Goal: Information Seeking & Learning: Learn about a topic

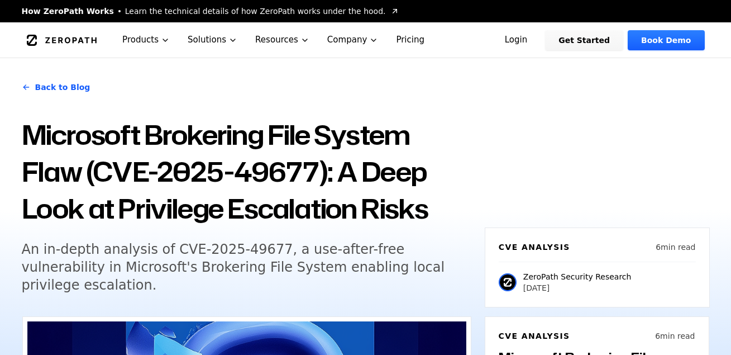
scroll to position [1196, 0]
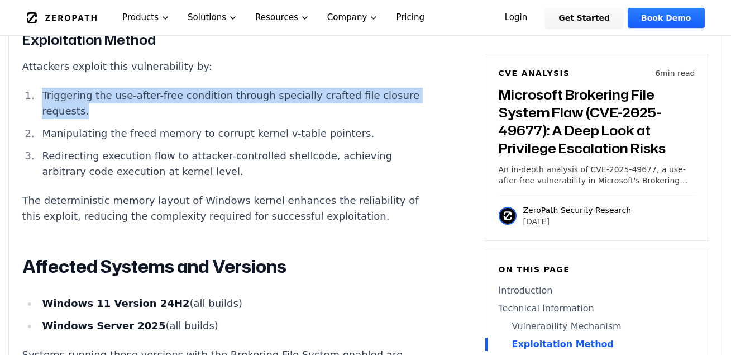
click at [176, 119] on li "Triggering the use-after-free condition through specially crafted file closure …" at bounding box center [238, 103] width 400 height 31
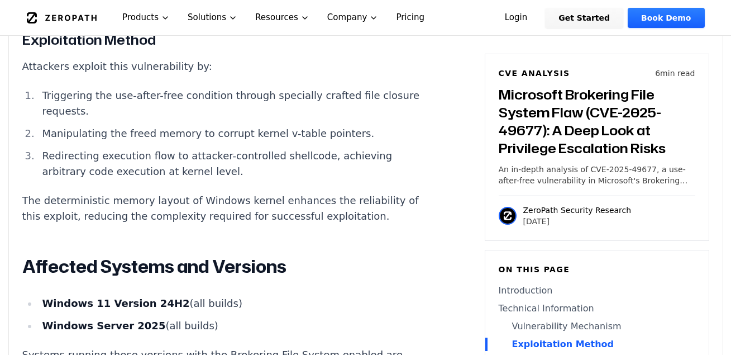
click at [261, 141] on li "Manipulating the freed memory to corrupt kernel v-table pointers." at bounding box center [238, 134] width 400 height 16
click at [311, 141] on li "Manipulating the freed memory to corrupt kernel v-table pointers." at bounding box center [238, 134] width 400 height 16
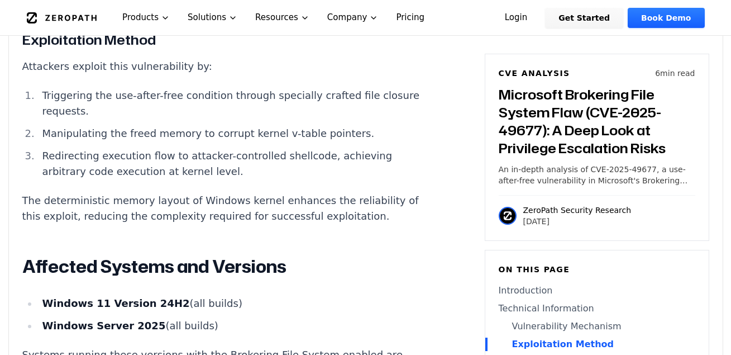
click at [311, 141] on li "Manipulating the freed memory to corrupt kernel v-table pointers." at bounding box center [238, 134] width 400 height 16
click at [235, 163] on li "Redirecting execution flow to attacker-controlled shellcode, achieving arbitrar…" at bounding box center [238, 163] width 400 height 31
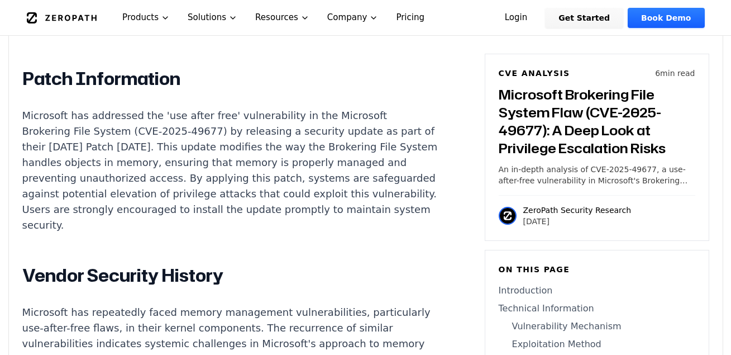
scroll to position [1481, 0]
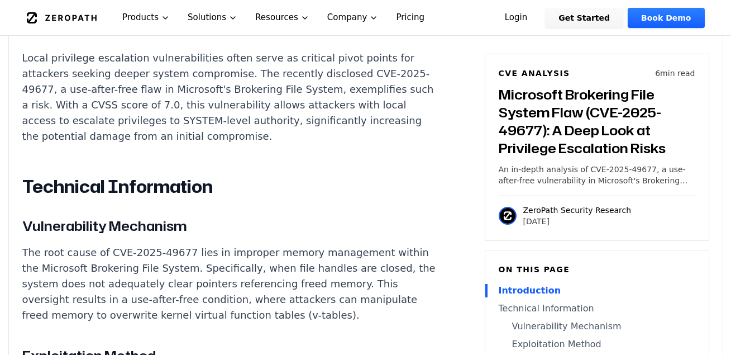
scroll to position [911, 0]
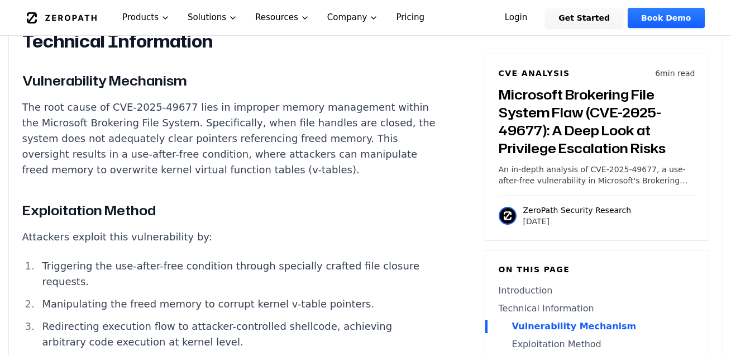
scroll to position [1025, 0]
click at [32, 103] on p "The root cause of CVE-2025-49677 lies in improper memory management within the …" at bounding box center [229, 139] width 415 height 78
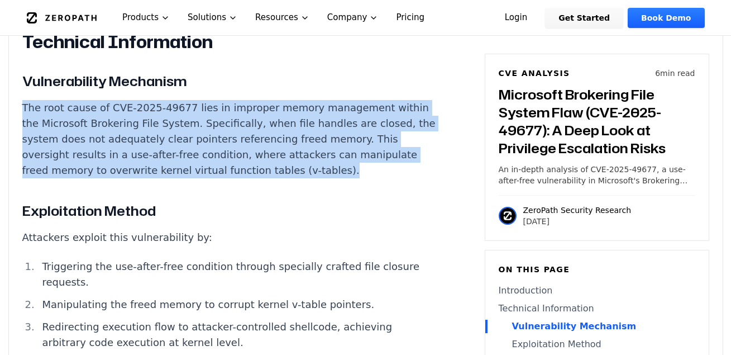
drag, startPoint x: 32, startPoint y: 103, endPoint x: 336, endPoint y: 176, distance: 312.4
click at [336, 176] on p "The root cause of CVE-2025-49677 lies in improper memory management within the …" at bounding box center [229, 139] width 415 height 78
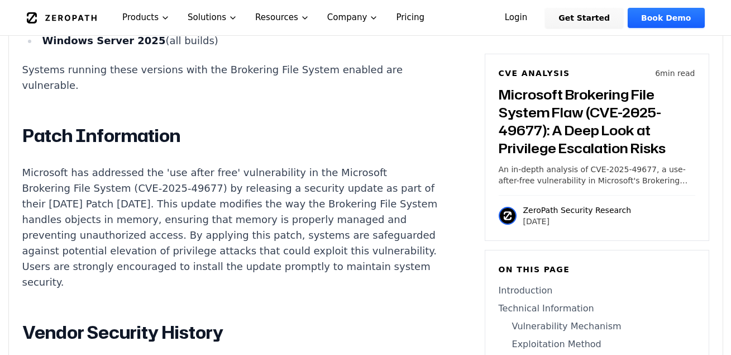
scroll to position [1424, 0]
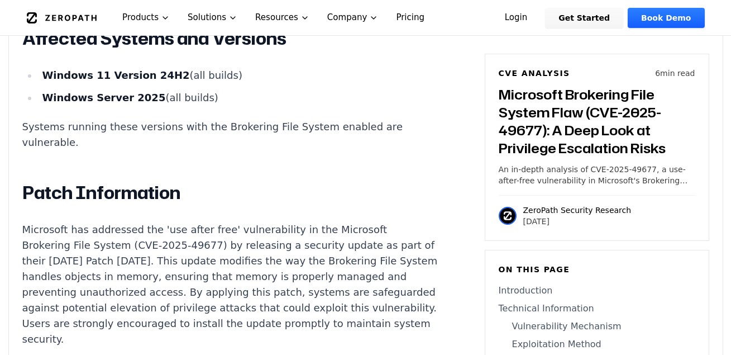
click at [81, 289] on p "Microsoft has addressed the 'use after free' vulnerability in the Microsoft Bro…" at bounding box center [229, 284] width 415 height 125
drag, startPoint x: 81, startPoint y: 289, endPoint x: 176, endPoint y: 288, distance: 94.9
click at [176, 288] on p "Microsoft has addressed the 'use after free' vulnerability in the Microsoft Bro…" at bounding box center [229, 284] width 415 height 125
click at [202, 288] on p "Microsoft has addressed the 'use after free' vulnerability in the Microsoft Bro…" at bounding box center [229, 284] width 415 height 125
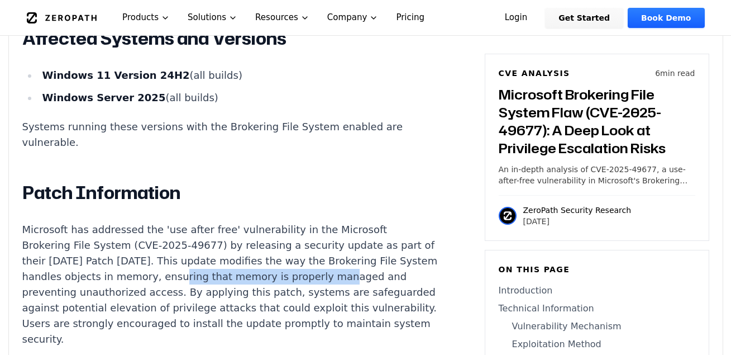
drag, startPoint x: 202, startPoint y: 288, endPoint x: 311, endPoint y: 284, distance: 109.0
click at [311, 284] on p "Microsoft has addressed the 'use after free' vulnerability in the Microsoft Bro…" at bounding box center [229, 284] width 415 height 125
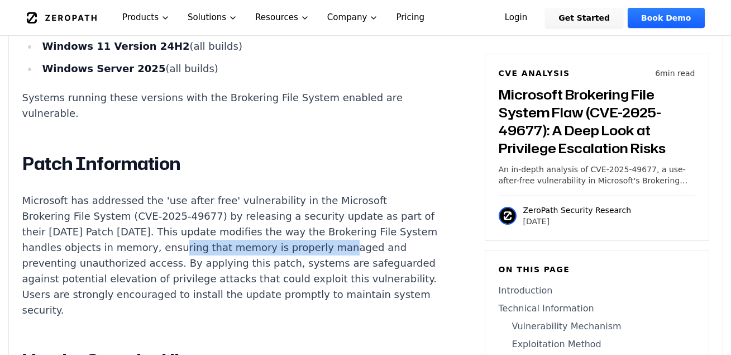
scroll to position [1538, 0]
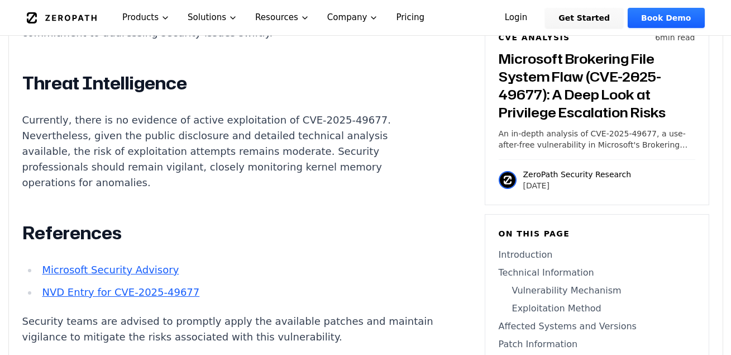
scroll to position [1936, 0]
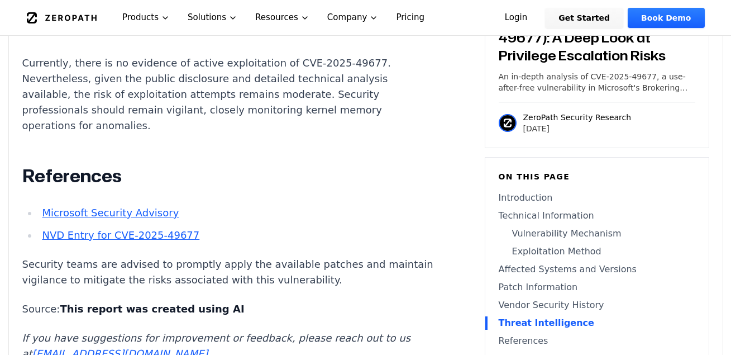
click at [322, 126] on p "Currently, there is no evidence of active exploitation of CVE-2025-49677. Never…" at bounding box center [229, 94] width 415 height 78
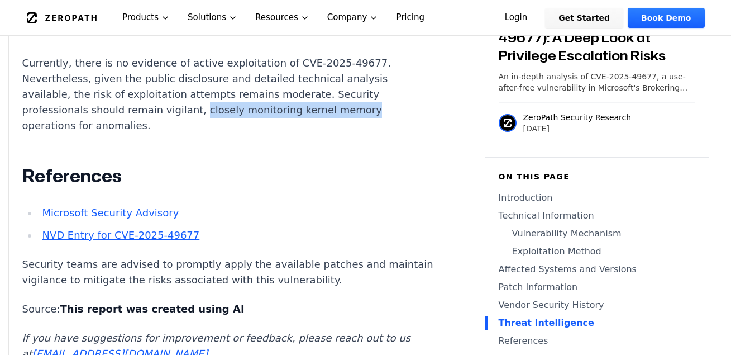
drag, startPoint x: 322, startPoint y: 126, endPoint x: 198, endPoint y: 130, distance: 123.5
click at [198, 130] on p "Currently, there is no evidence of active exploitation of CVE-2025-49677. Never…" at bounding box center [229, 94] width 415 height 78
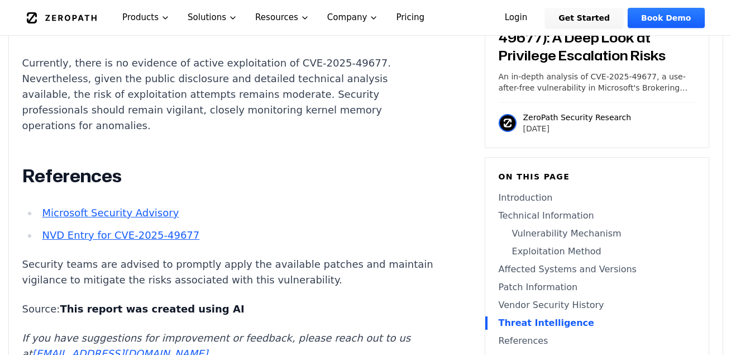
click at [198, 130] on p "Currently, there is no evidence of active exploitation of CVE-2025-49677. Never…" at bounding box center [229, 94] width 415 height 78
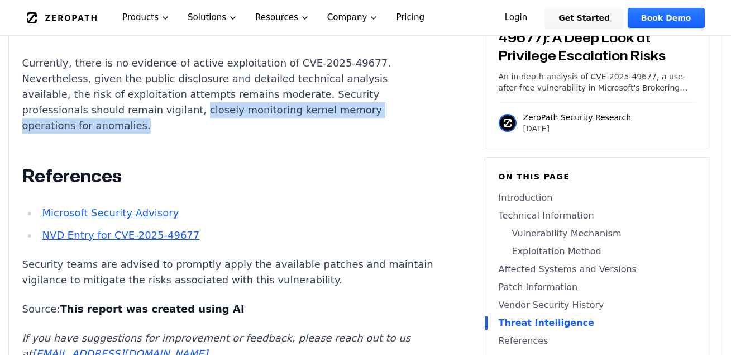
drag, startPoint x: 198, startPoint y: 130, endPoint x: 296, endPoint y: 156, distance: 101.6
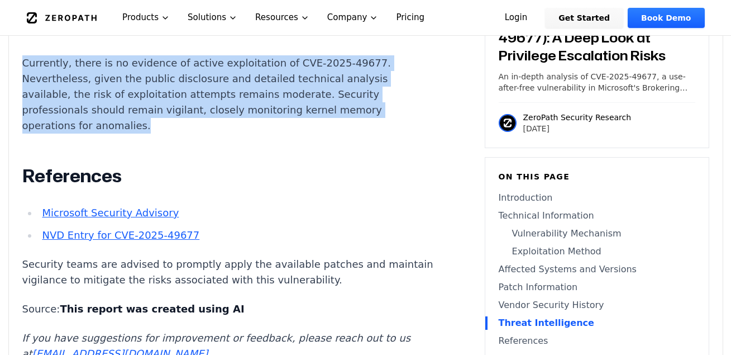
drag, startPoint x: 296, startPoint y: 156, endPoint x: 20, endPoint y: 78, distance: 287.2
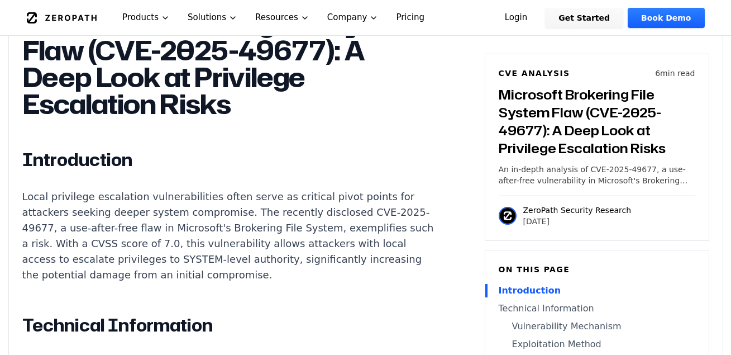
scroll to position [740, 0]
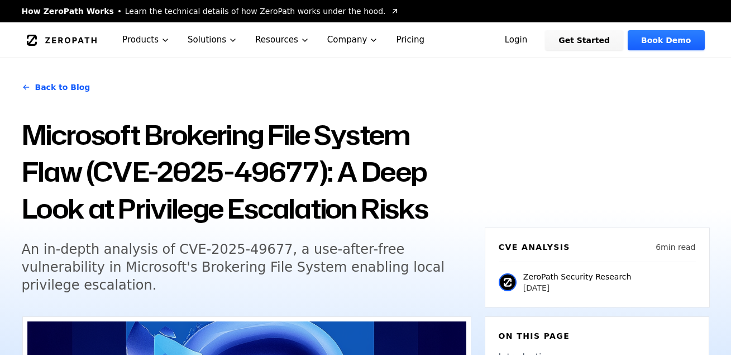
scroll to position [57, 0]
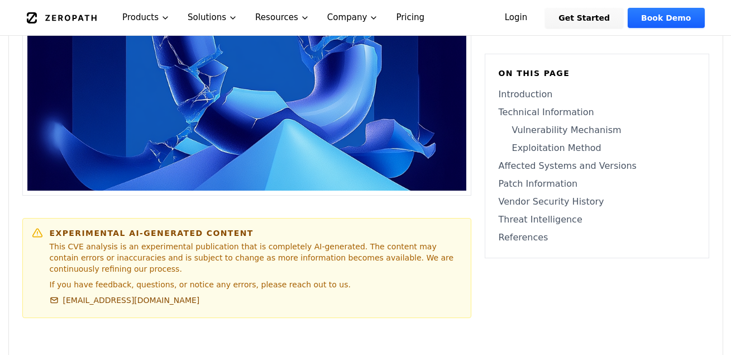
click at [565, 117] on link "Technical Information" at bounding box center [597, 112] width 197 height 13
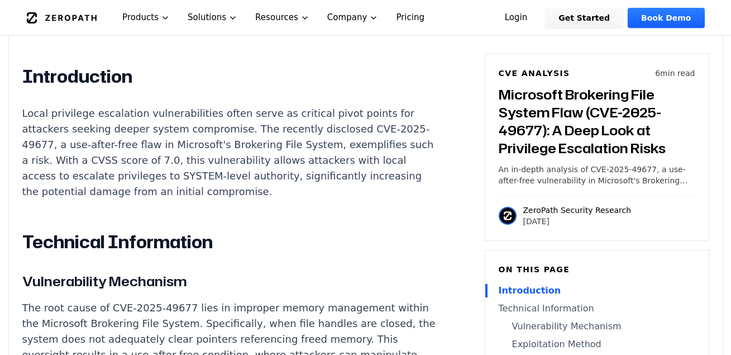
scroll to position [883, 0]
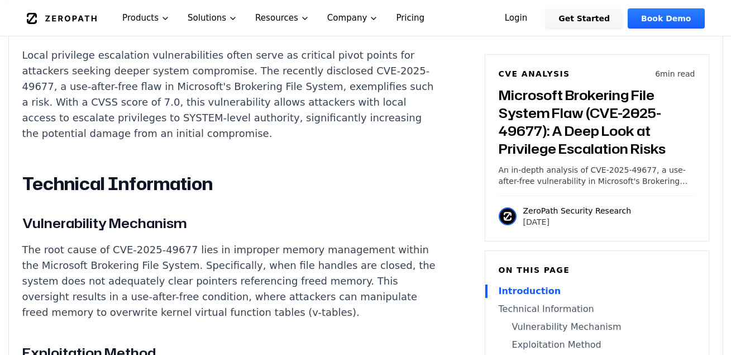
click at [152, 243] on p "The root cause of CVE-2025-49677 lies in improper memory management within the …" at bounding box center [229, 281] width 415 height 78
click at [213, 261] on p "The root cause of CVE-2025-49677 lies in improper memory management within the …" at bounding box center [229, 281] width 415 height 78
drag, startPoint x: 213, startPoint y: 261, endPoint x: 203, endPoint y: 265, distance: 10.3
click at [208, 263] on p "The root cause of CVE-2025-49677 lies in improper memory management within the …" at bounding box center [229, 281] width 415 height 78
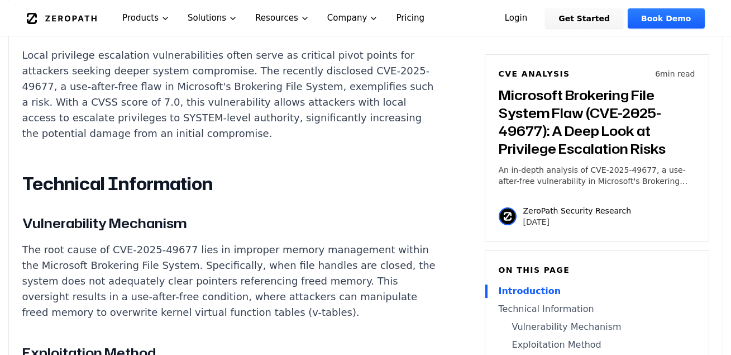
click at [203, 265] on p "The root cause of CVE-2025-49677 lies in improper memory management within the …" at bounding box center [229, 281] width 415 height 78
drag, startPoint x: 203, startPoint y: 265, endPoint x: 95, endPoint y: 257, distance: 108.6
click at [95, 257] on p "The root cause of CVE-2025-49677 lies in improper memory management within the …" at bounding box center [229, 281] width 415 height 78
click at [90, 277] on p "The root cause of CVE-2025-49677 lies in improper memory management within the …" at bounding box center [229, 281] width 415 height 78
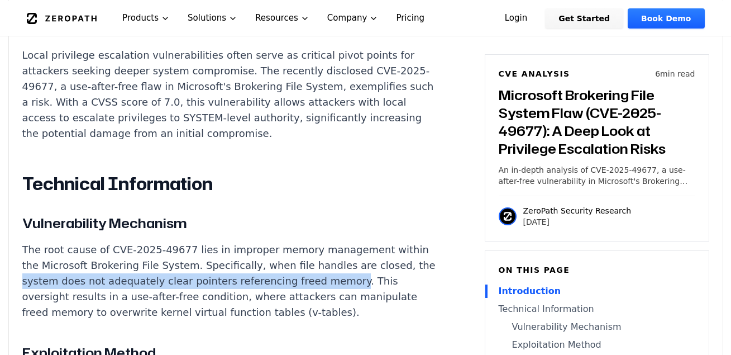
drag, startPoint x: 90, startPoint y: 277, endPoint x: 46, endPoint y: 292, distance: 47.1
click at [46, 292] on p "The root cause of CVE-2025-49677 lies in improper memory management within the …" at bounding box center [229, 281] width 415 height 78
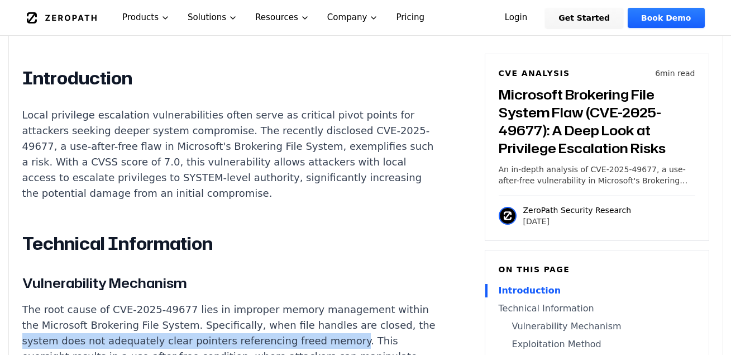
scroll to position [769, 0]
